Goal: Transaction & Acquisition: Register for event/course

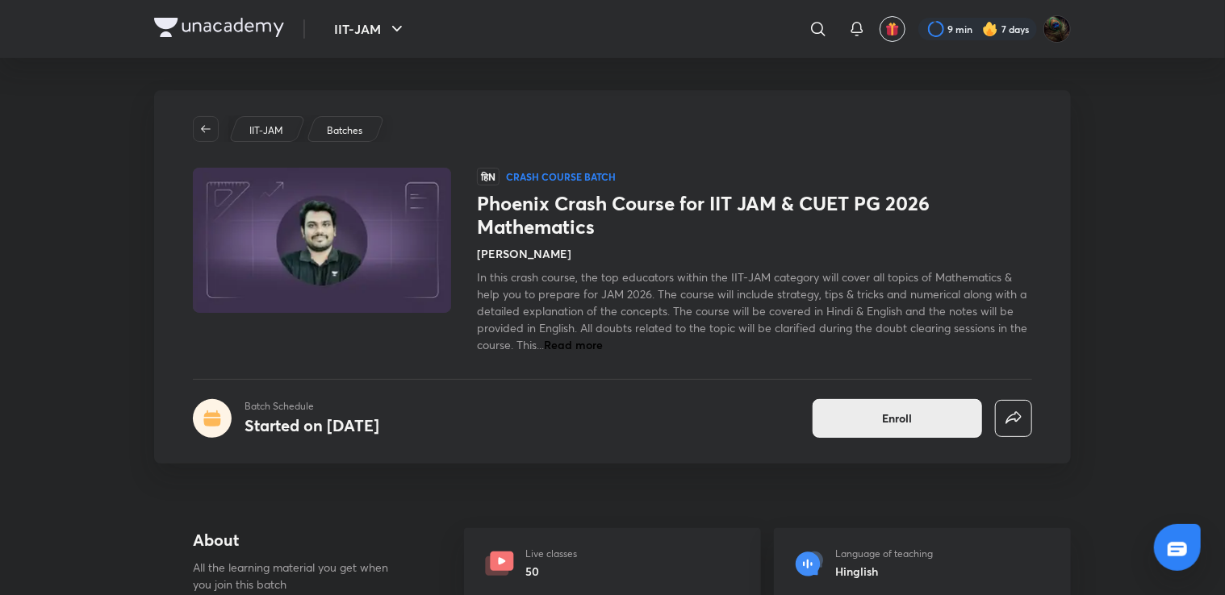
click at [856, 409] on button "Enroll" at bounding box center [897, 418] width 169 height 39
